Goal: Task Accomplishment & Management: Complete application form

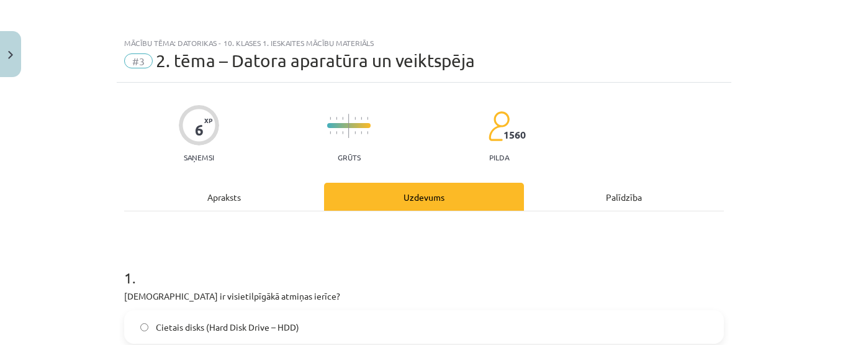
scroll to position [433, 0]
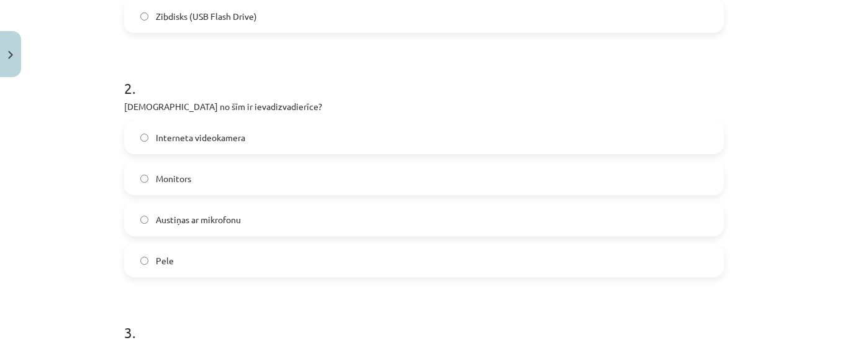
click at [173, 213] on span "Austiņas ar mikrofonu" at bounding box center [198, 219] width 85 height 13
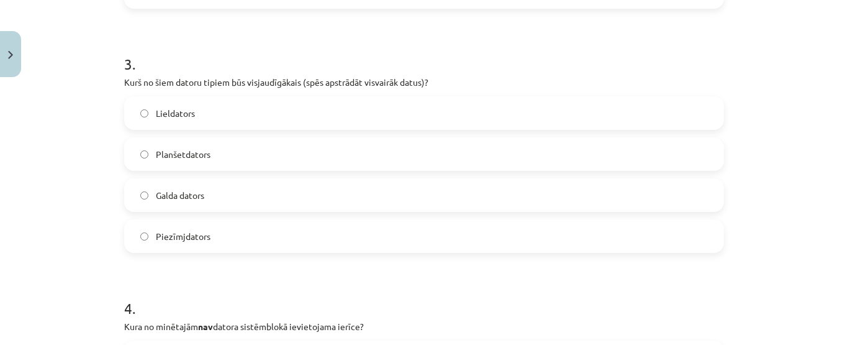
scroll to position [712, 0]
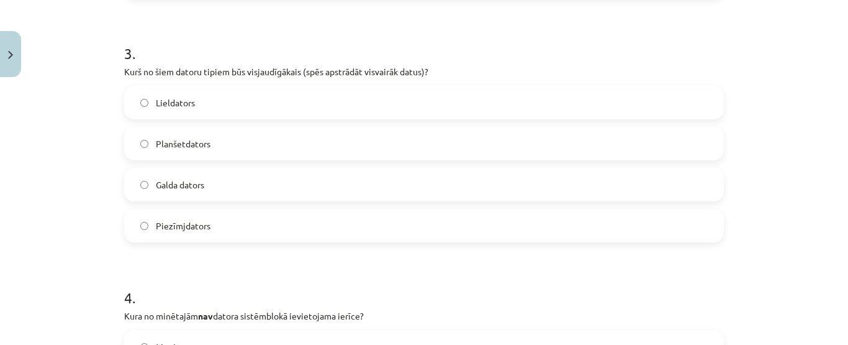
click at [350, 153] on label "Planšetdators" at bounding box center [423, 143] width 597 height 31
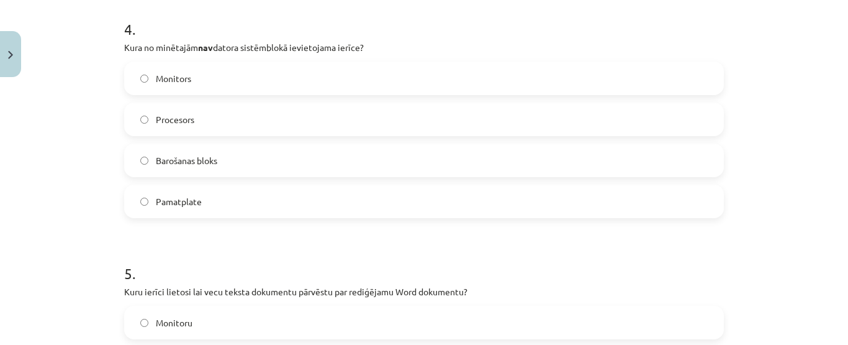
scroll to position [949, 0]
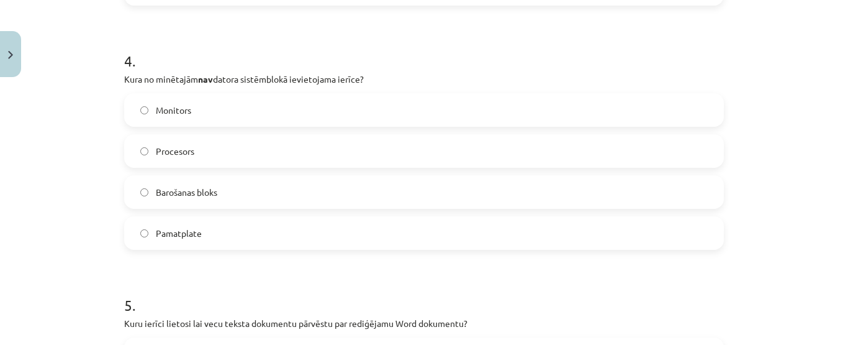
click at [250, 196] on label "Barošanas bloks" at bounding box center [423, 191] width 597 height 31
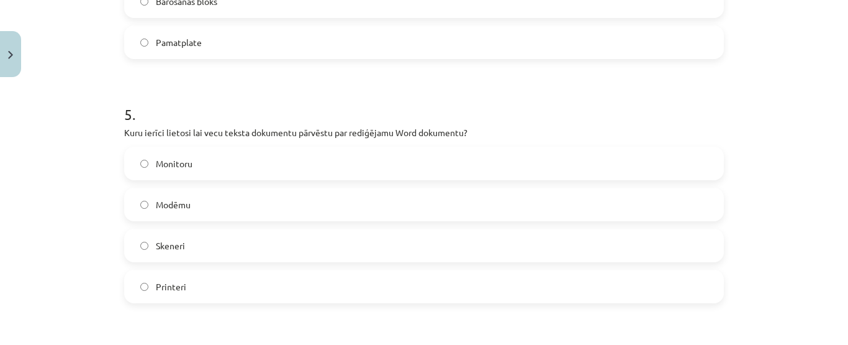
scroll to position [1157, 0]
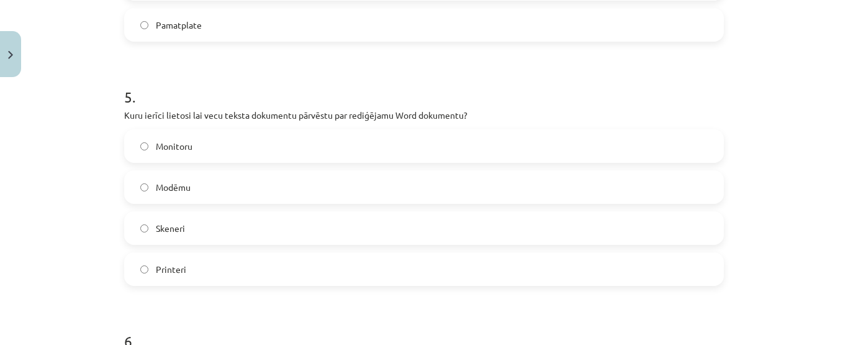
click at [313, 219] on label "Skeneri" at bounding box center [423, 227] width 597 height 31
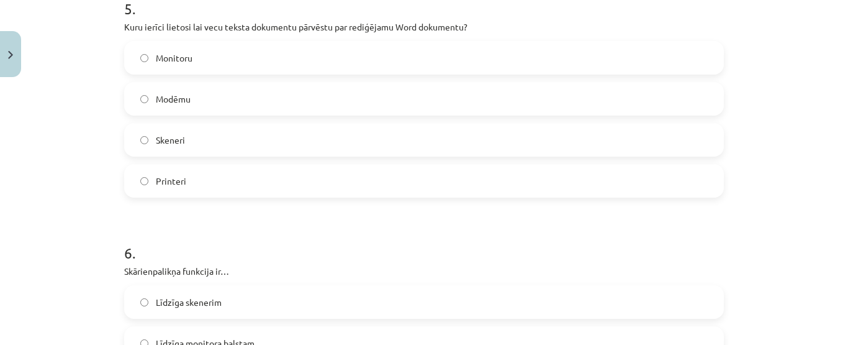
scroll to position [1302, 0]
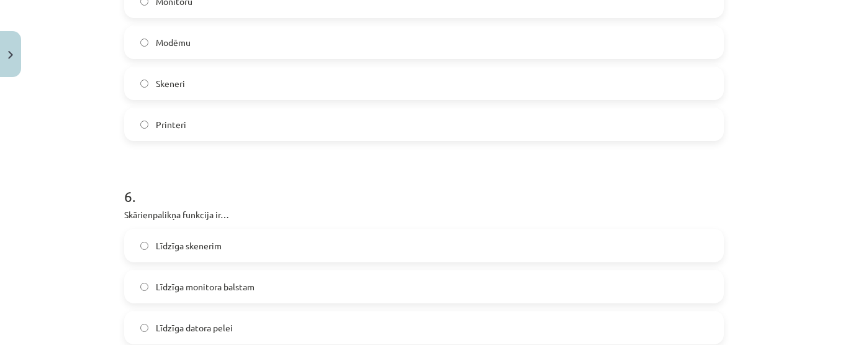
click at [833, 254] on div "Mācību tēma: Datorikas - 10. klases 1. ieskaites mācību materiāls #3 2. tēma – …" at bounding box center [424, 172] width 848 height 345
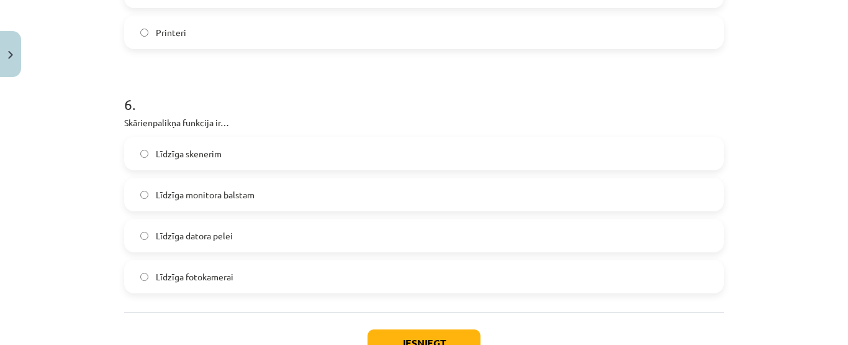
scroll to position [1404, 0]
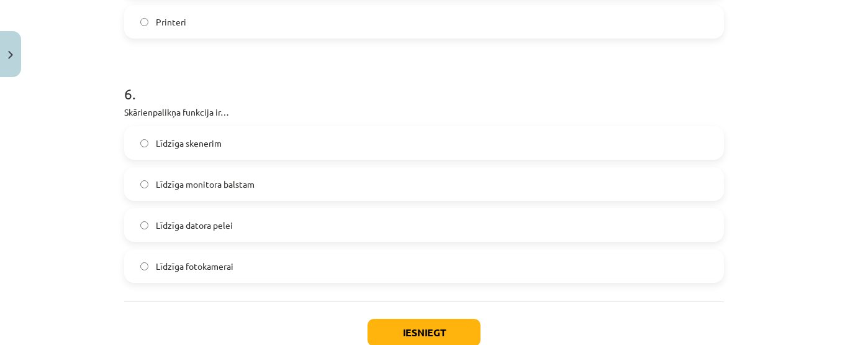
click at [514, 221] on label "Līdzīga datora pelei" at bounding box center [423, 224] width 597 height 31
click at [441, 327] on button "Iesniegt" at bounding box center [424, 332] width 113 height 27
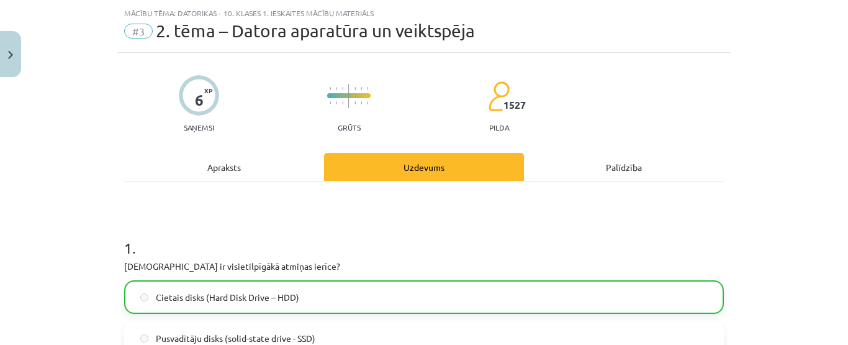
scroll to position [0, 0]
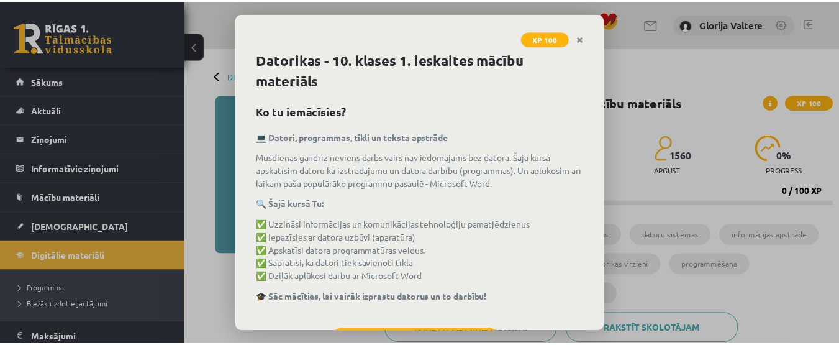
scroll to position [341, 0]
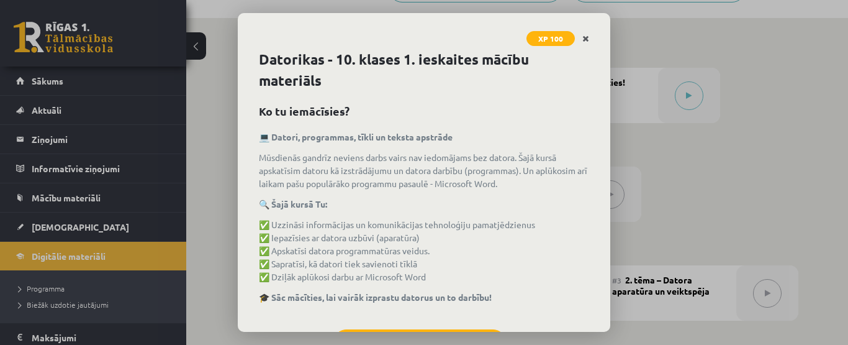
click at [589, 40] on icon "Close" at bounding box center [585, 39] width 7 height 9
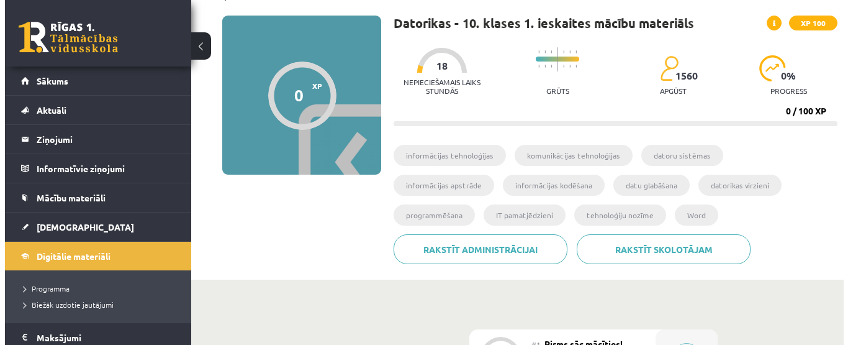
scroll to position [0, 0]
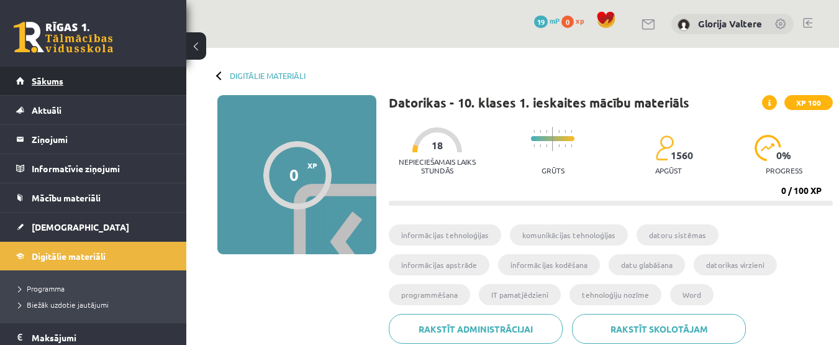
click at [112, 92] on link "Sākums" at bounding box center [93, 80] width 155 height 29
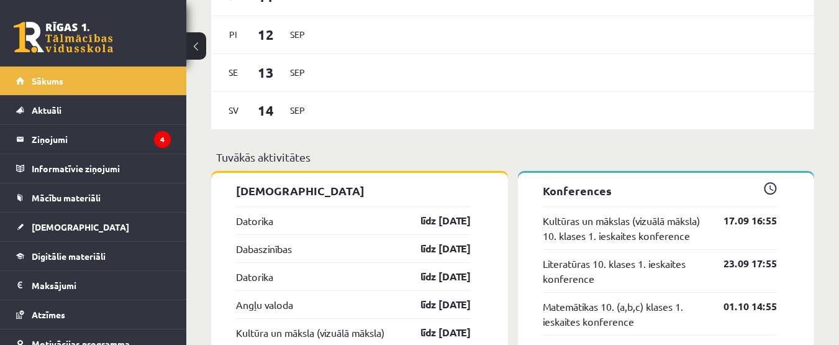
scroll to position [937, 0]
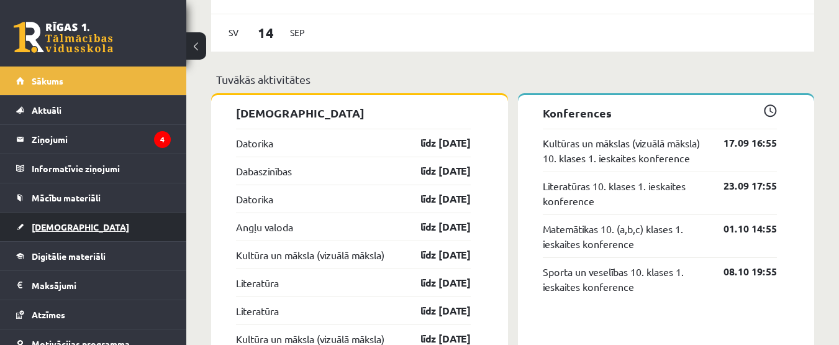
click at [61, 222] on span "[DEMOGRAPHIC_DATA]" at bounding box center [80, 226] width 97 height 11
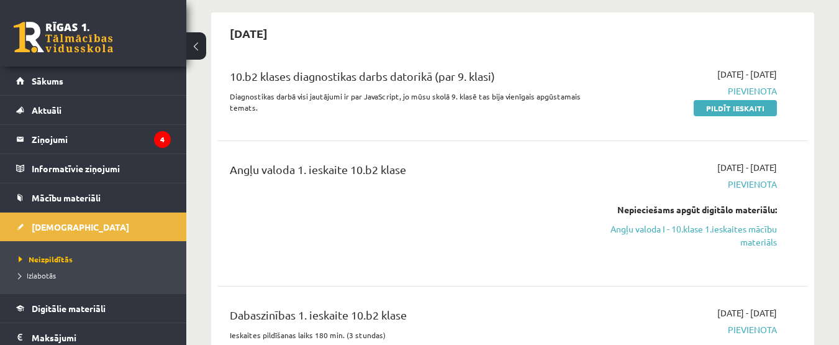
scroll to position [128, 0]
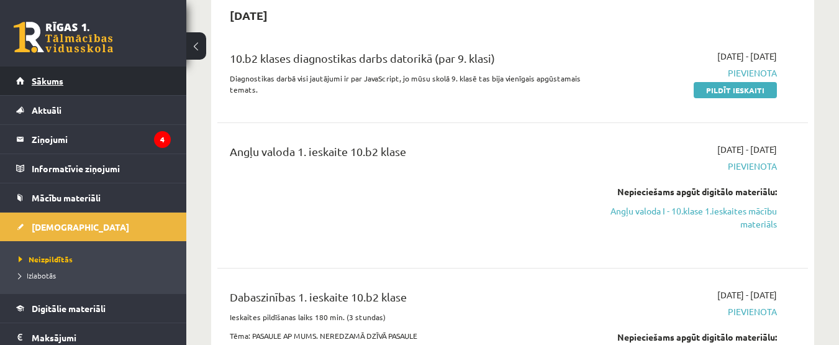
click at [109, 86] on link "Sākums" at bounding box center [93, 80] width 155 height 29
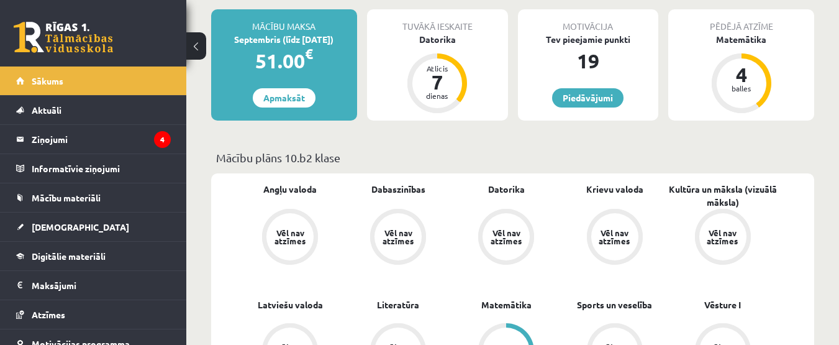
scroll to position [64, 0]
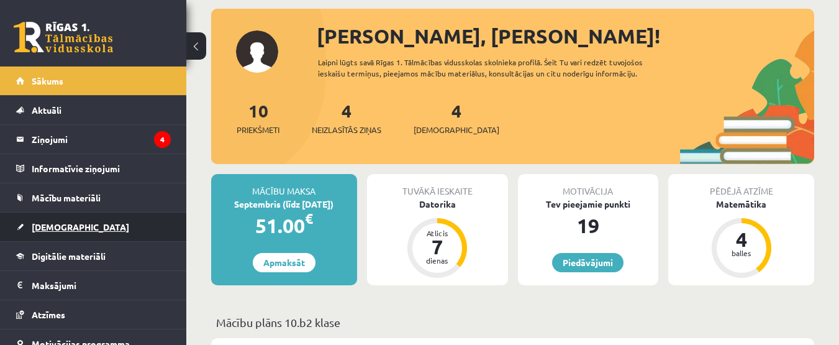
click at [86, 230] on link "[DEMOGRAPHIC_DATA]" at bounding box center [93, 226] width 155 height 29
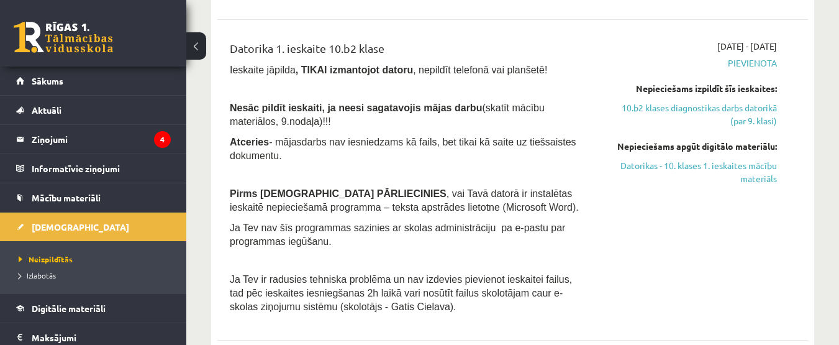
scroll to position [485, 0]
